Goal: Task Accomplishment & Management: Use online tool/utility

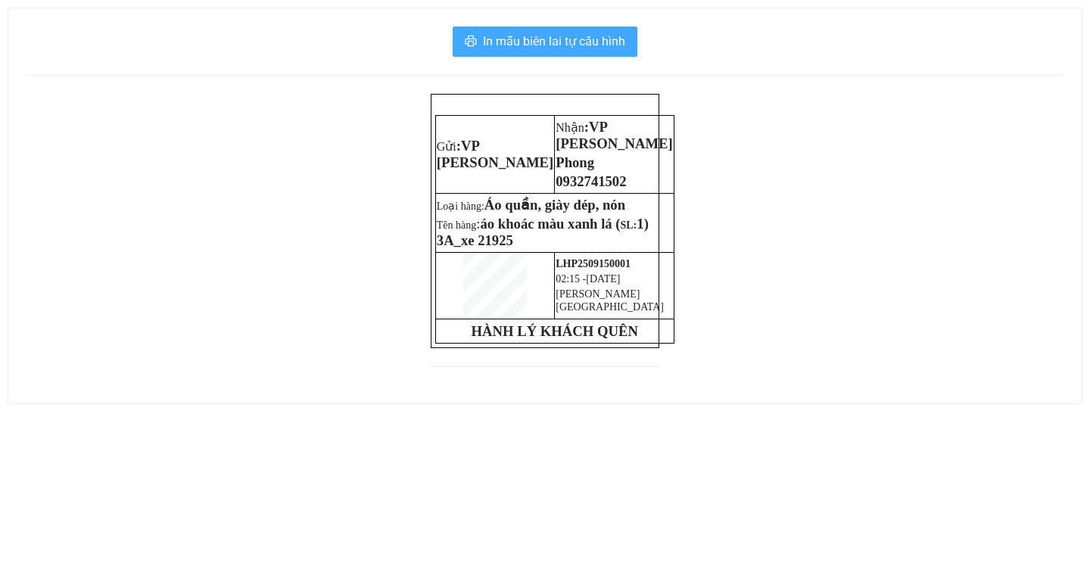
click at [535, 45] on span "In mẫu biên lai tự cấu hình" at bounding box center [554, 41] width 142 height 19
click at [554, 33] on span "In mẫu biên lai tự cấu hình" at bounding box center [554, 41] width 142 height 19
click at [534, 43] on span "In mẫu biên lai tự cấu hình" at bounding box center [554, 41] width 142 height 19
